Goal: Task Accomplishment & Management: Use online tool/utility

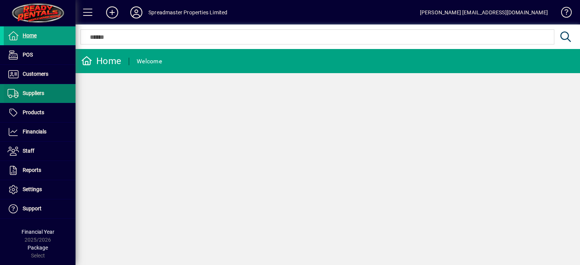
click at [38, 92] on span "Suppliers" at bounding box center [34, 93] width 22 height 6
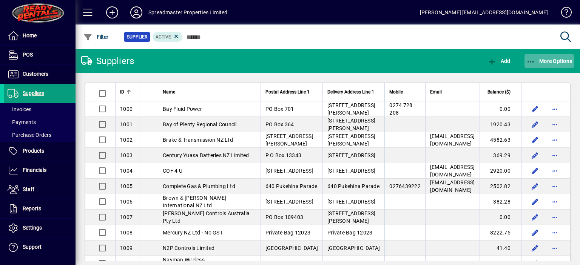
click at [545, 61] on span "More Options" at bounding box center [549, 61] width 46 height 6
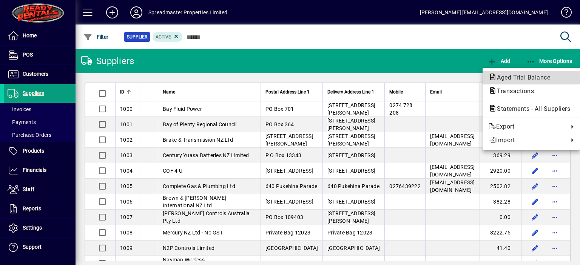
click at [512, 75] on span "Aged Trial Balance" at bounding box center [520, 77] width 65 height 7
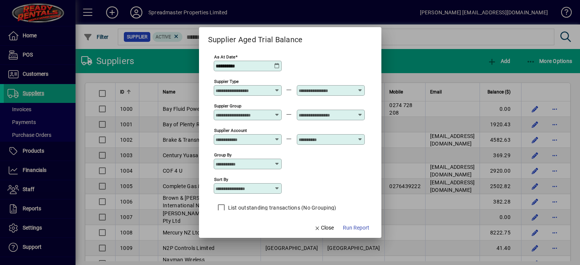
click at [277, 186] on icon at bounding box center [277, 189] width 6 height 6
click at [236, 227] on div "Supplier Name" at bounding box center [237, 226] width 36 height 8
type input "**********"
click at [346, 228] on span "Run Report" at bounding box center [356, 228] width 26 height 8
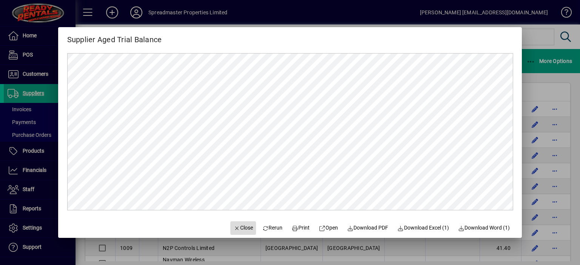
click at [241, 226] on span "Close" at bounding box center [243, 228] width 20 height 8
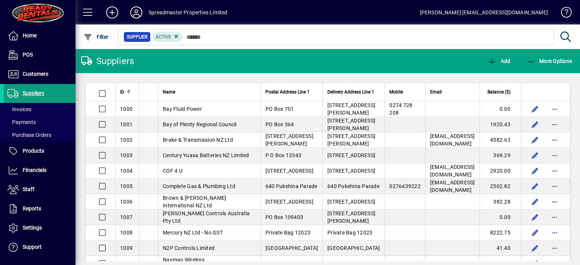
click at [137, 12] on icon at bounding box center [136, 12] width 15 height 12
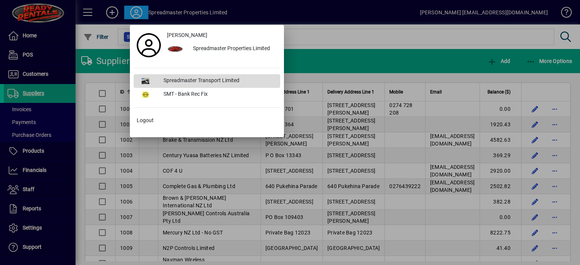
click at [189, 79] on div "Spreadmaster Transport Limited" at bounding box center [218, 81] width 123 height 14
